Goal: Task Accomplishment & Management: Use online tool/utility

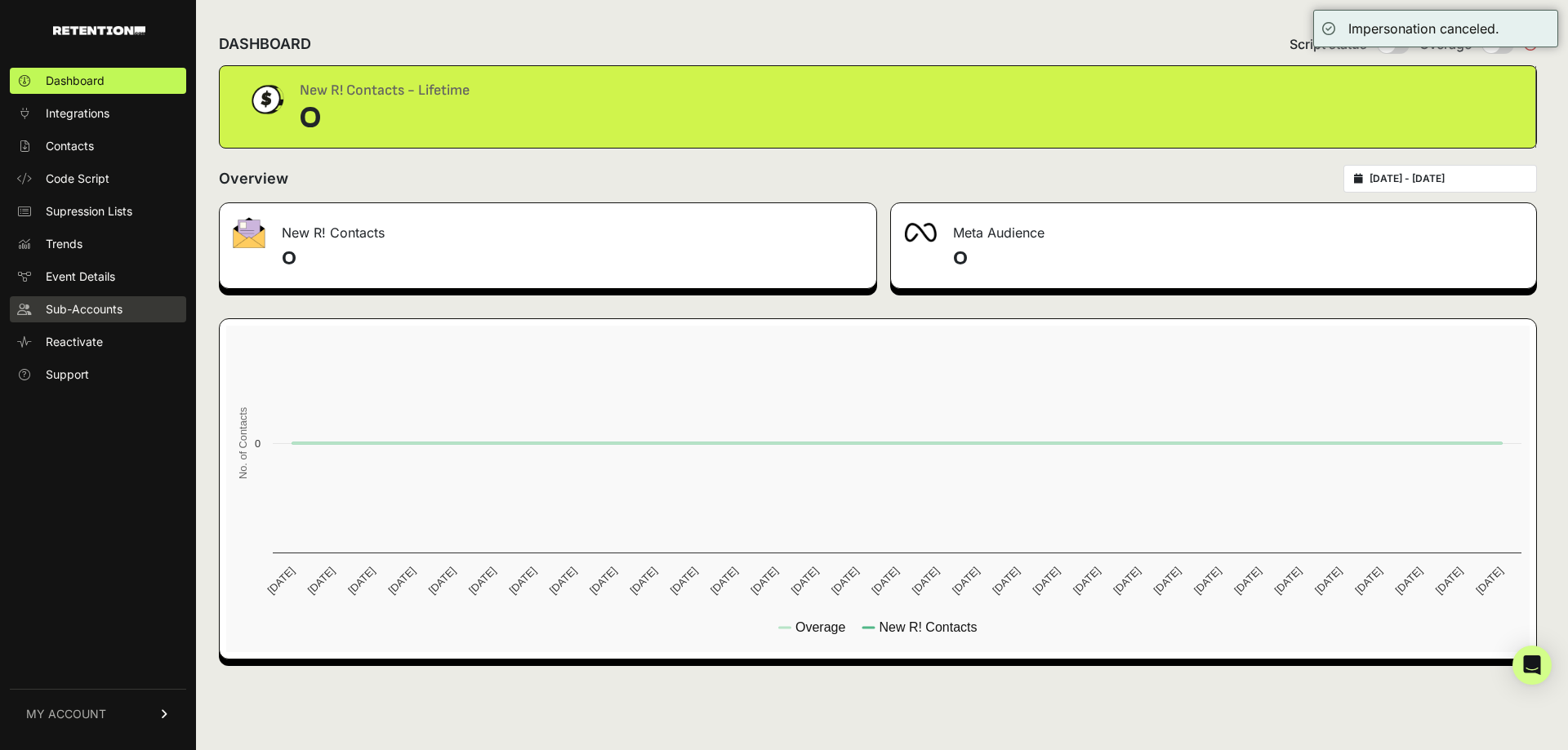
click at [115, 307] on span "Sub-Accounts" at bounding box center [84, 309] width 76 height 17
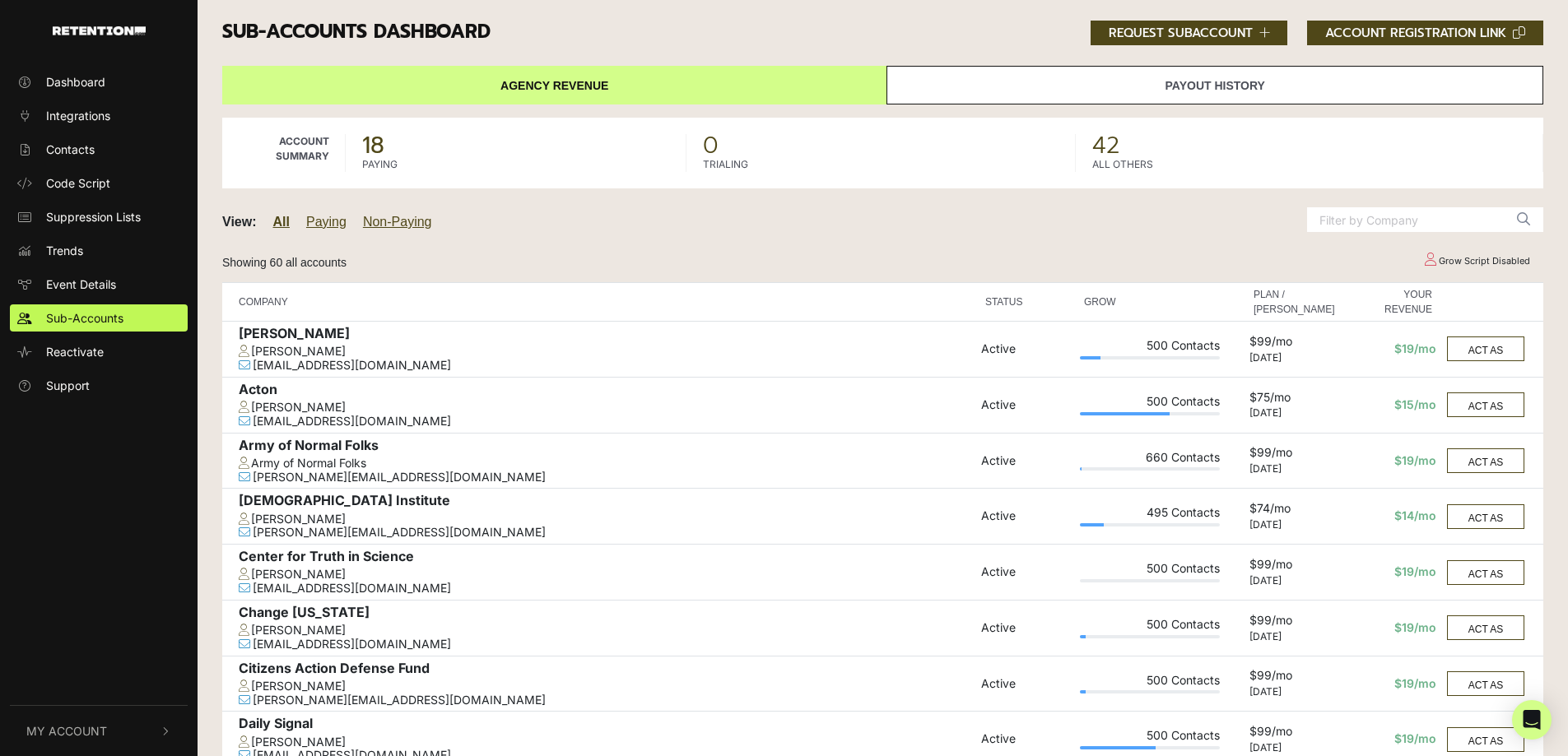
click at [1369, 220] on input "text" at bounding box center [1405, 220] width 197 height 24
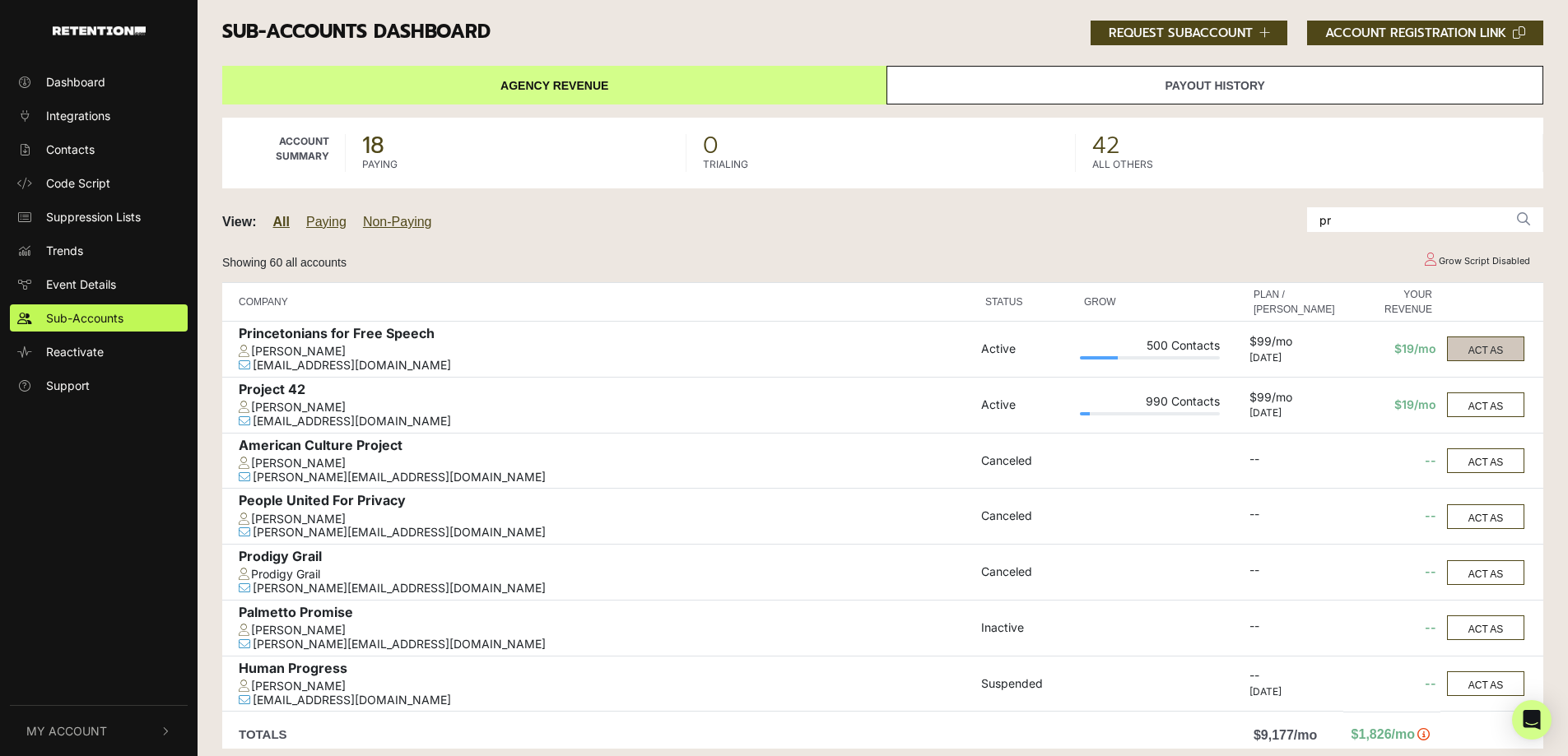
type input "pr"
click at [1483, 346] on button "ACT AS" at bounding box center [1485, 348] width 77 height 24
